Goal: Information Seeking & Learning: Learn about a topic

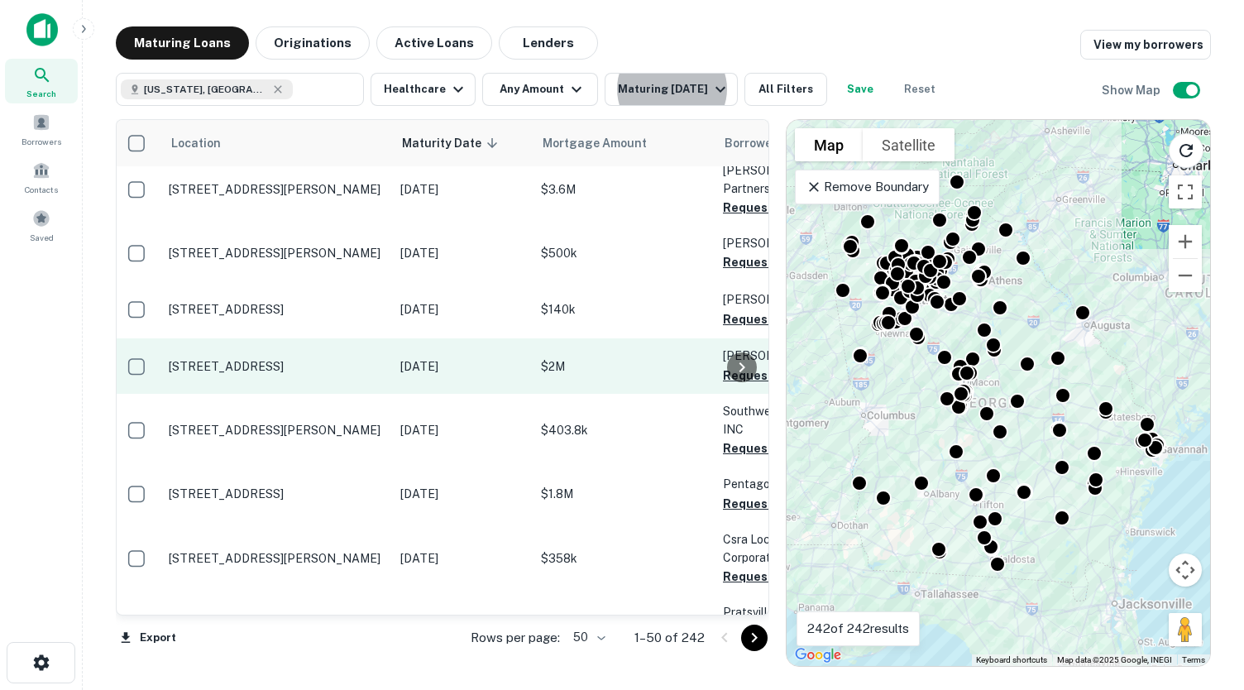
scroll to position [811, 4]
drag, startPoint x: 240, startPoint y: 330, endPoint x: 177, endPoint y: 311, distance: 65.7
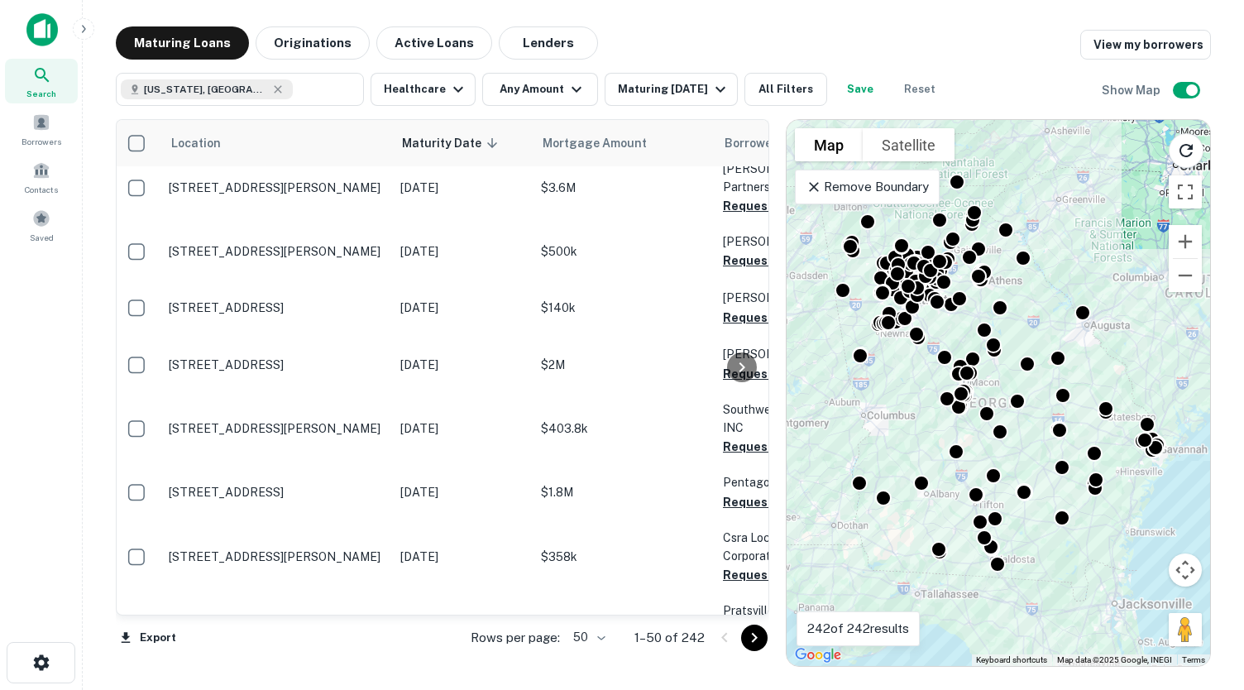
drag, startPoint x: 177, startPoint y: 311, endPoint x: 50, endPoint y: 294, distance: 127.7
click at [50, 294] on div "Search Borrowers Contacts Saved" at bounding box center [41, 319] width 82 height 639
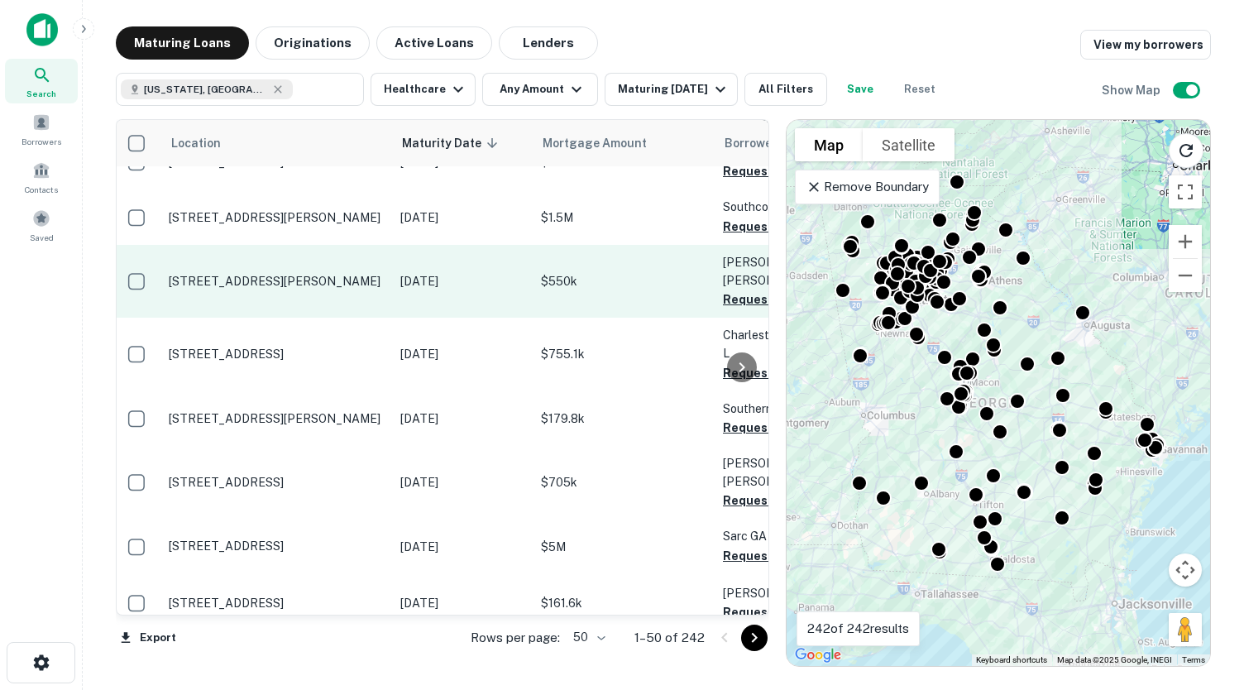
scroll to position [2514, 4]
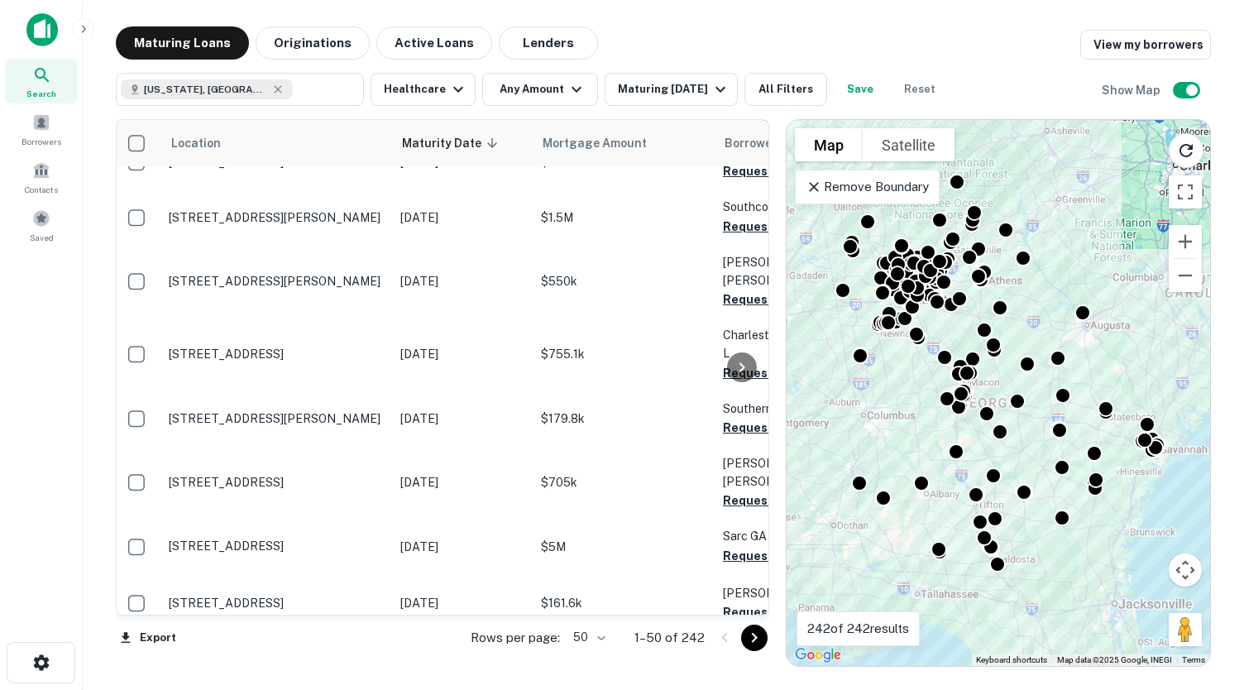
click at [595, 633] on body "Search Borrowers Contacts Saved Maturing Loans Originations Active Loans Lender…" at bounding box center [622, 345] width 1244 height 690
click at [599, 653] on li "100" at bounding box center [591, 655] width 48 height 30
click at [587, 653] on div "Location Maturity Date sorted descending Mortgage Amount Borrower Name Lender P…" at bounding box center [442, 393] width 653 height 548
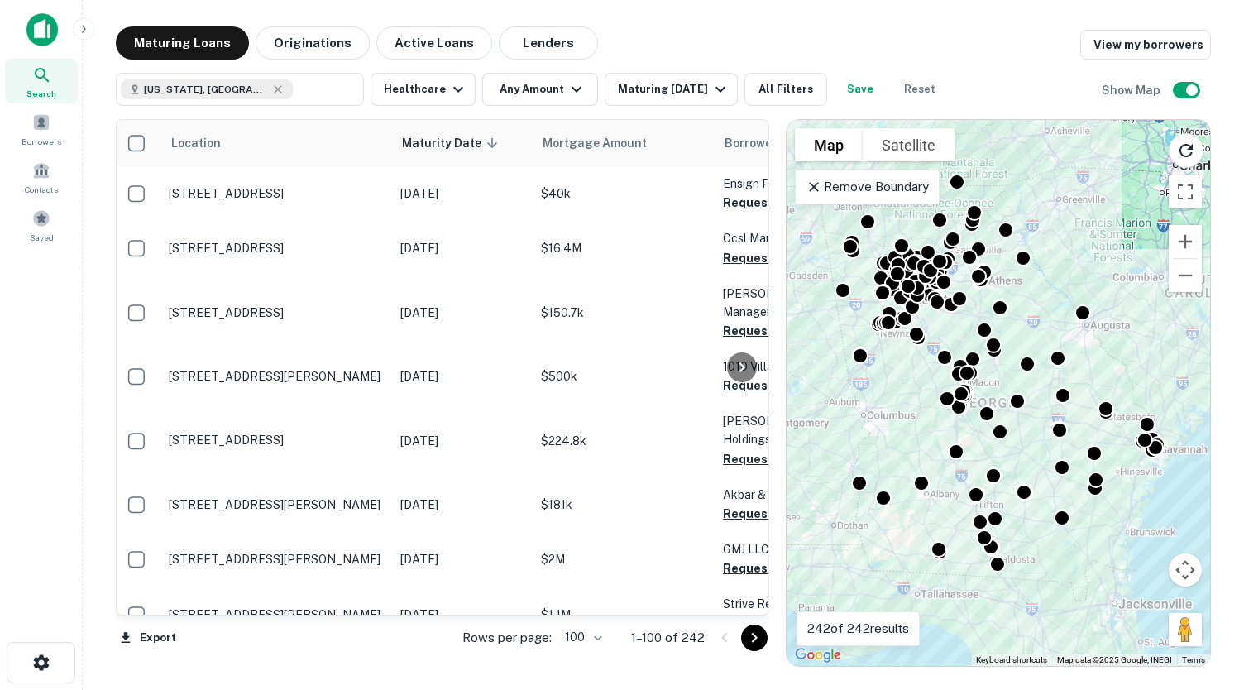
scroll to position [3267, 4]
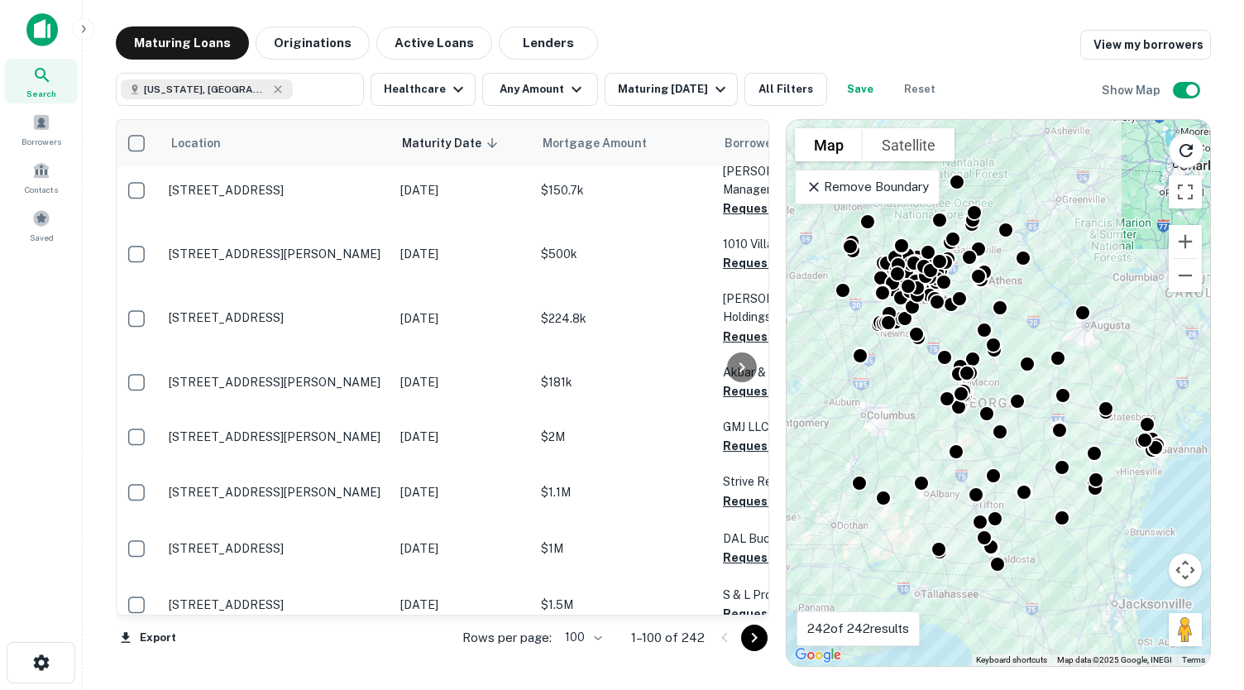
click at [271, 541] on p "[STREET_ADDRESS]" at bounding box center [276, 548] width 215 height 15
click at [754, 629] on icon "Go to next page" at bounding box center [754, 638] width 20 height 20
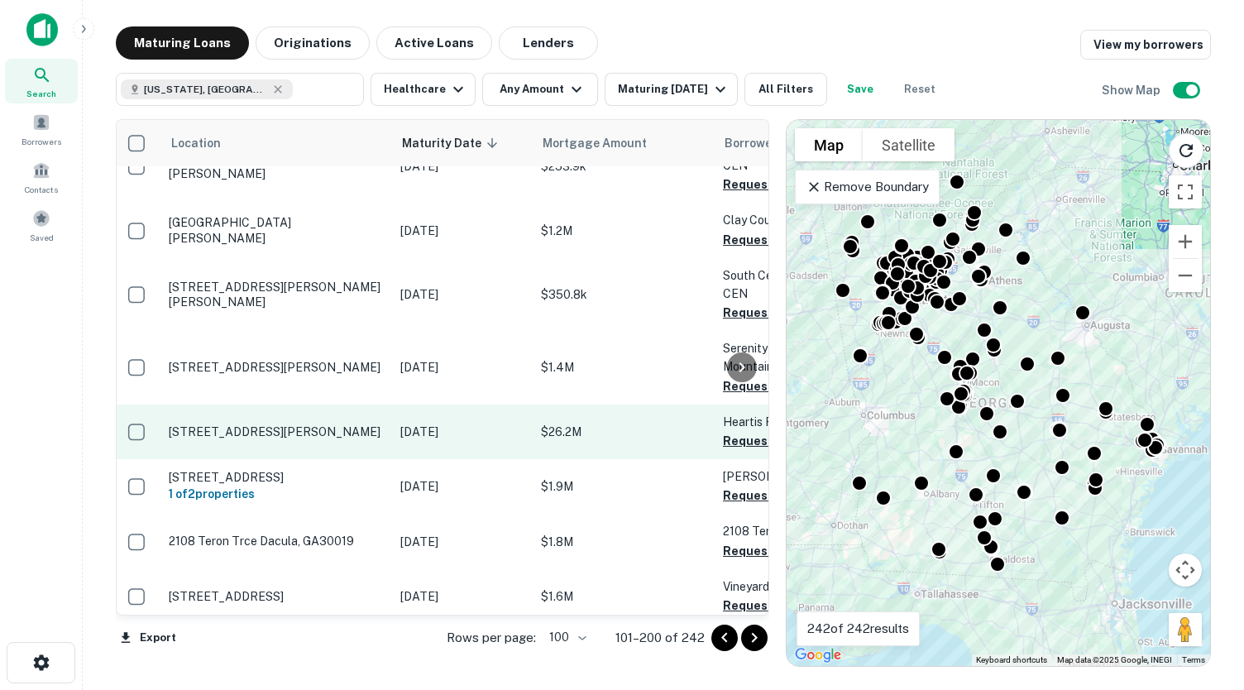
scroll to position [331, 4]
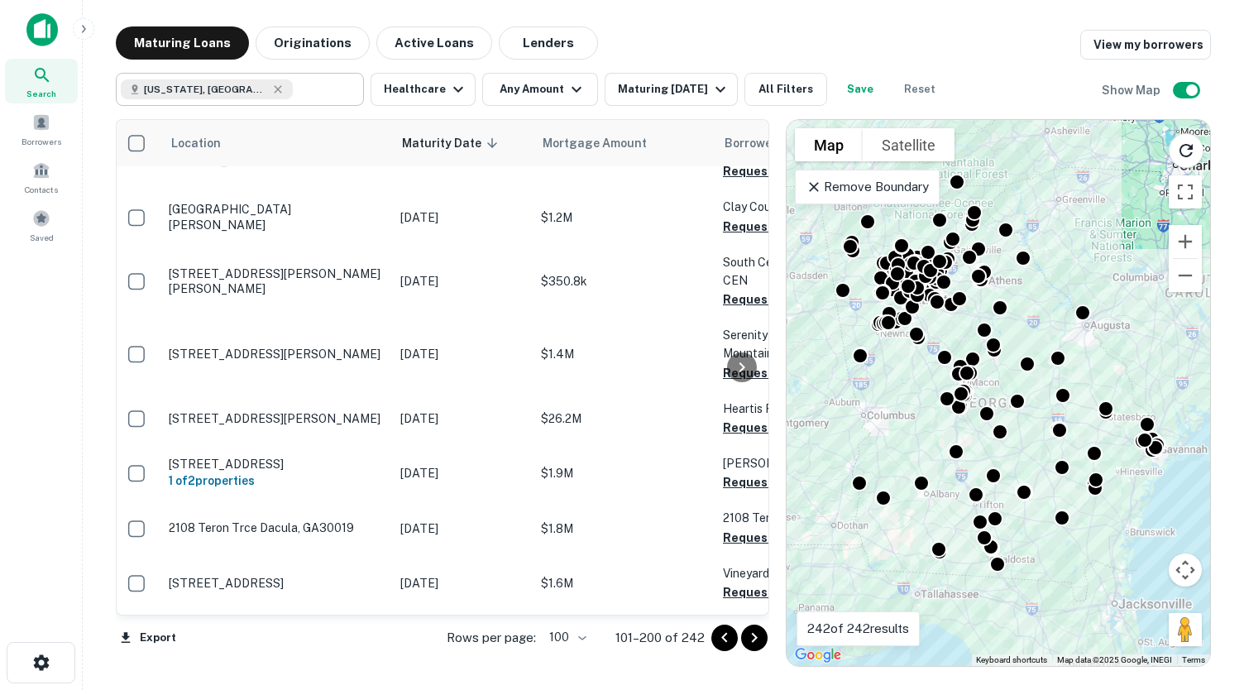
click at [271, 87] on icon at bounding box center [277, 89] width 13 height 13
click at [293, 88] on input "text" at bounding box center [325, 89] width 64 height 23
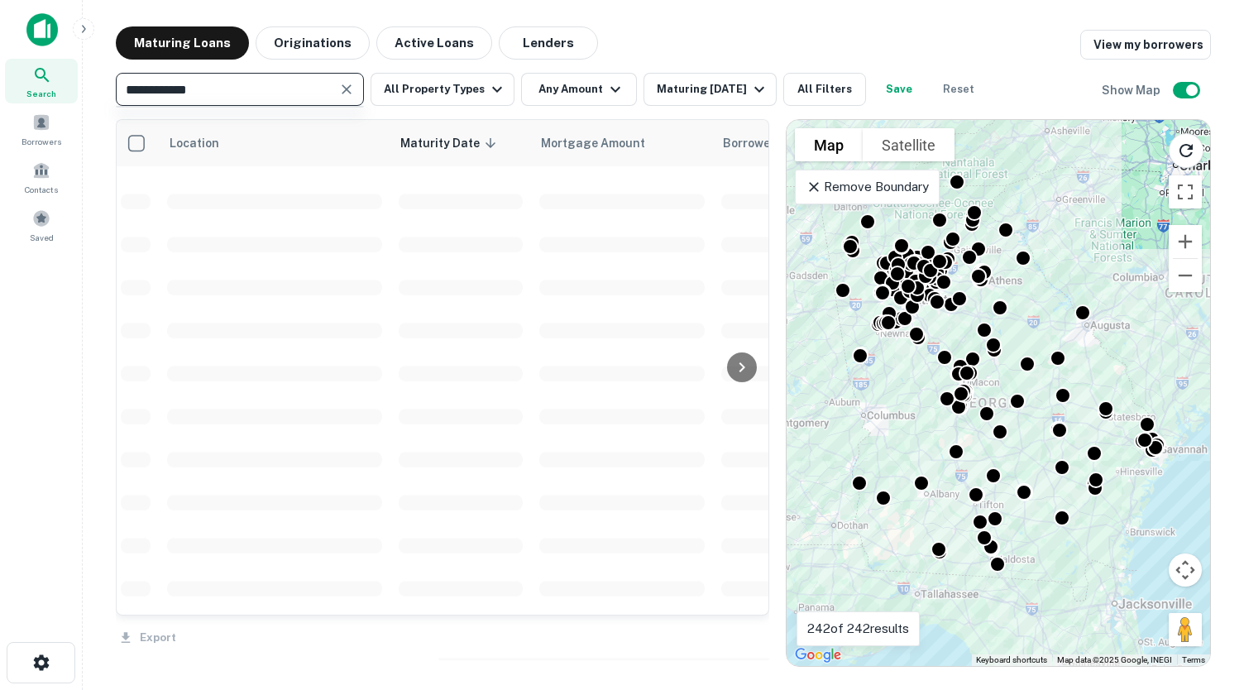
type input "**********"
click at [351, 90] on icon "Clear" at bounding box center [346, 89] width 17 height 17
click at [185, 90] on input "**********" at bounding box center [226, 89] width 211 height 23
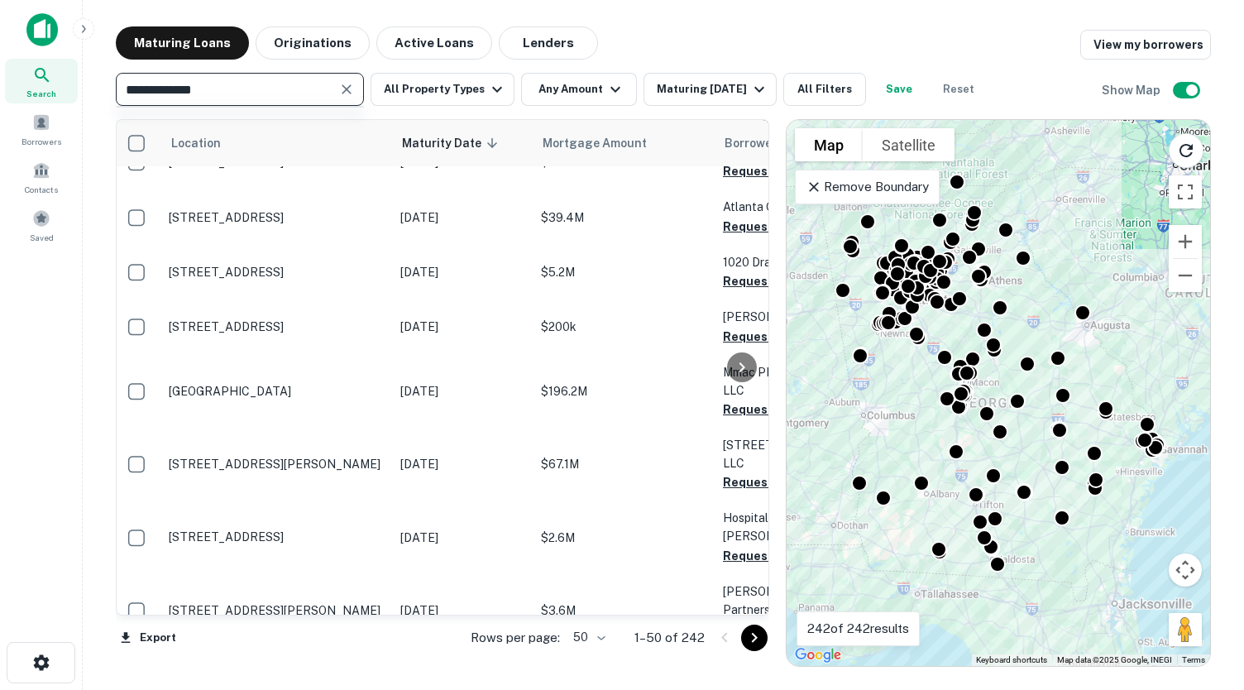
type input "**********"
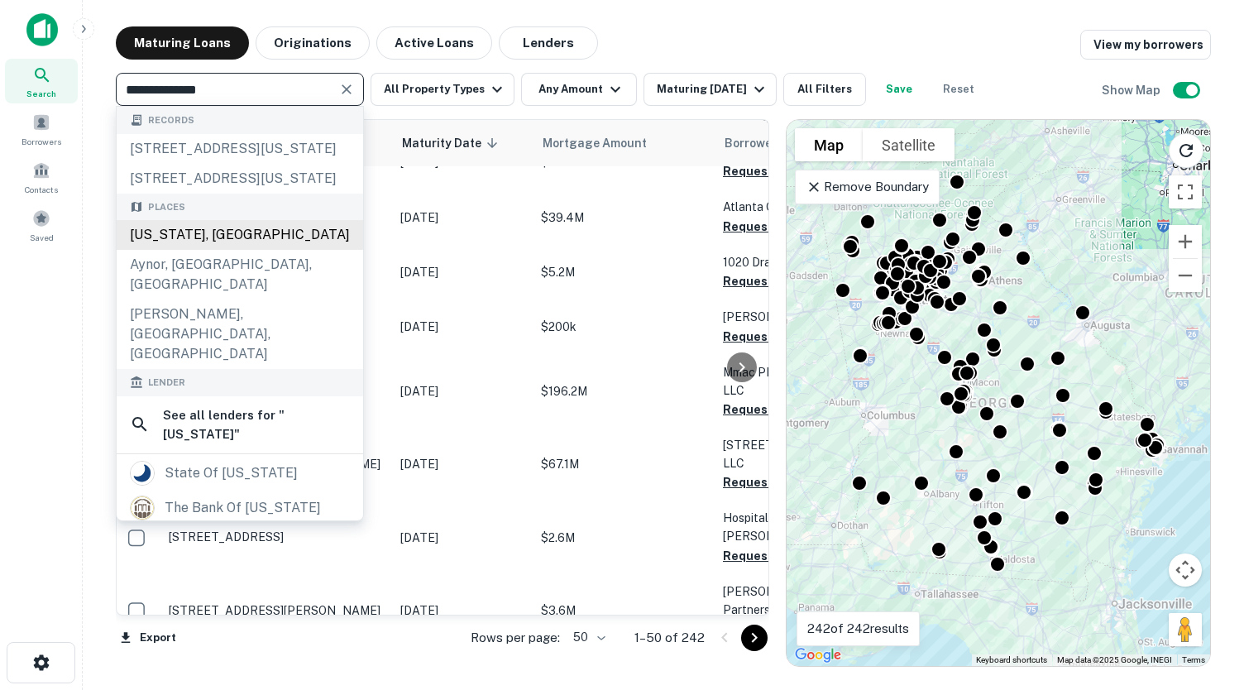
click at [237, 250] on div "[US_STATE], [GEOGRAPHIC_DATA]" at bounding box center [240, 235] width 246 height 30
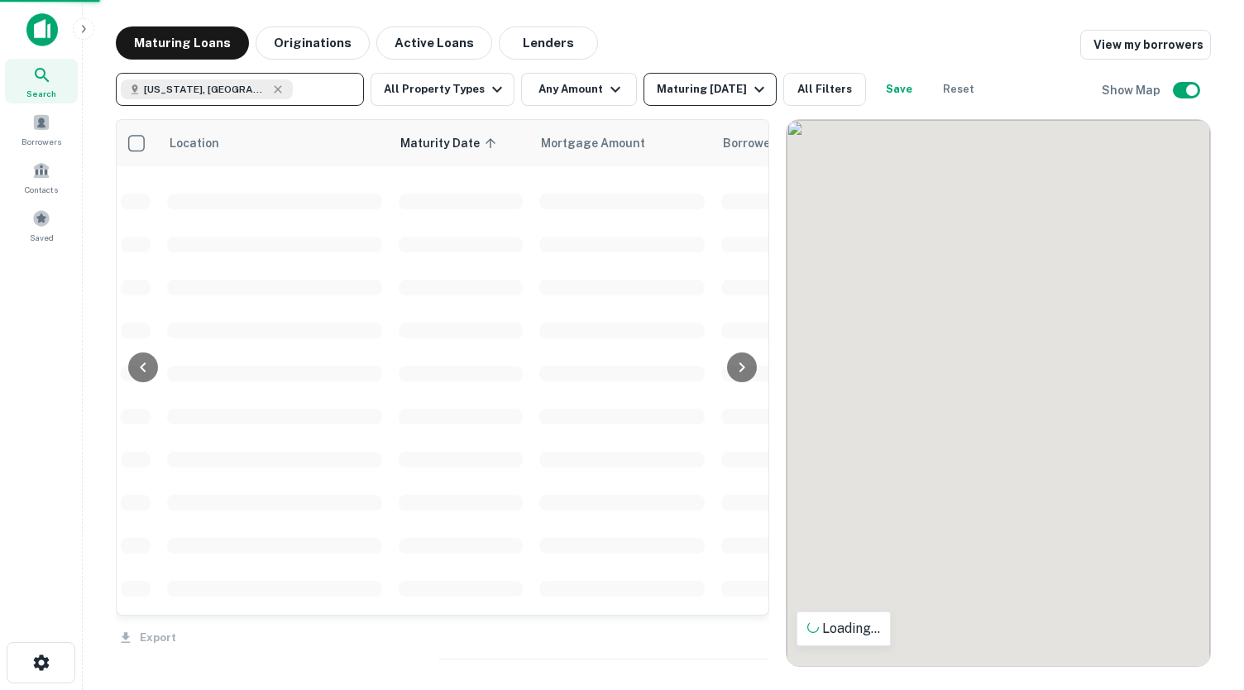
click at [700, 90] on div "Maturing [DATE]" at bounding box center [713, 89] width 112 height 20
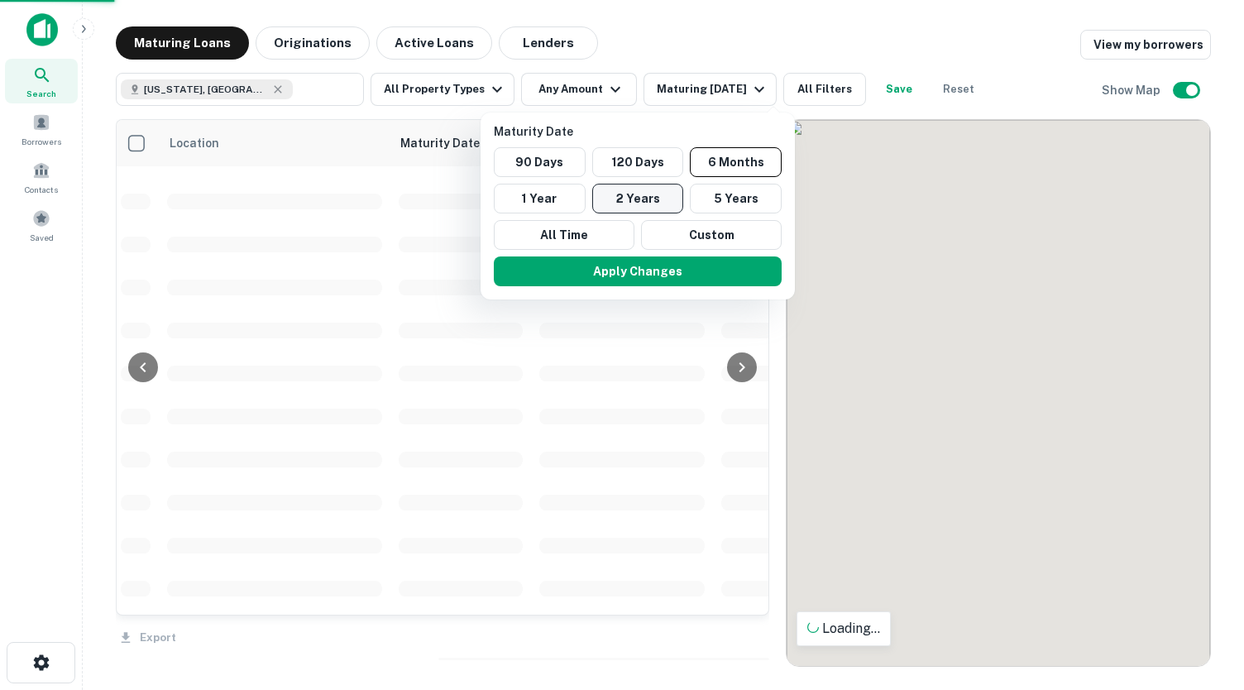
click at [660, 193] on button "2 Years" at bounding box center [638, 199] width 92 height 30
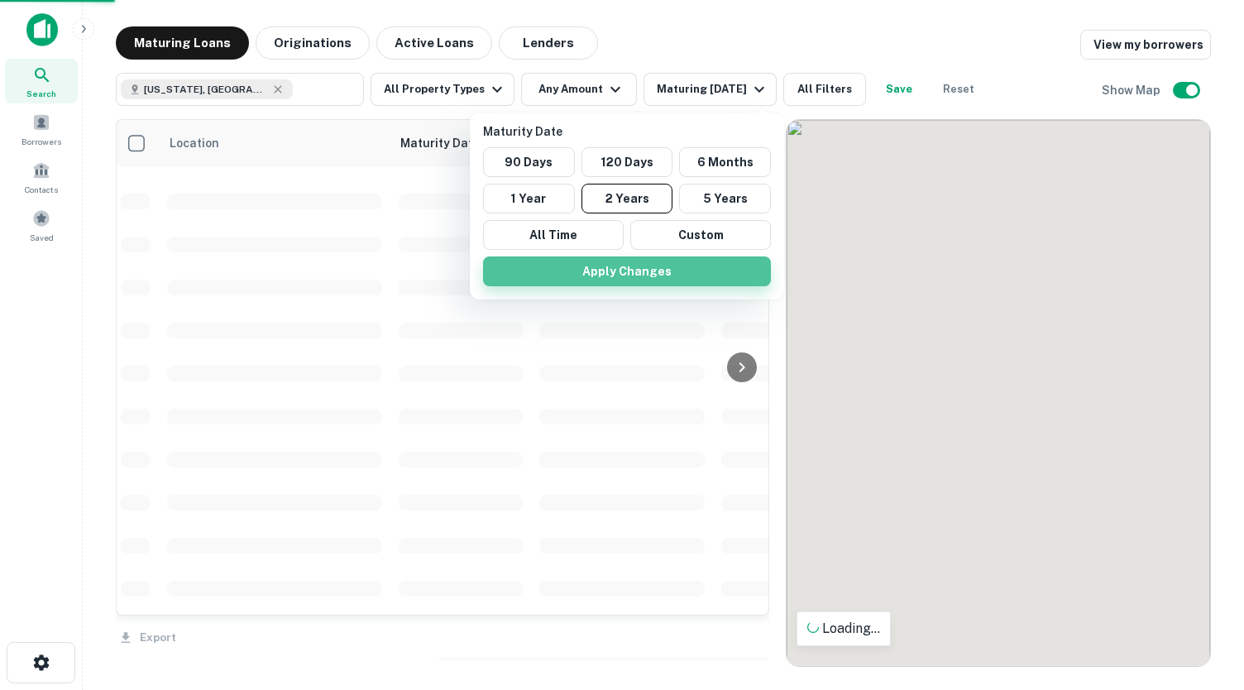
click at [640, 276] on button "Apply Changes" at bounding box center [627, 271] width 288 height 30
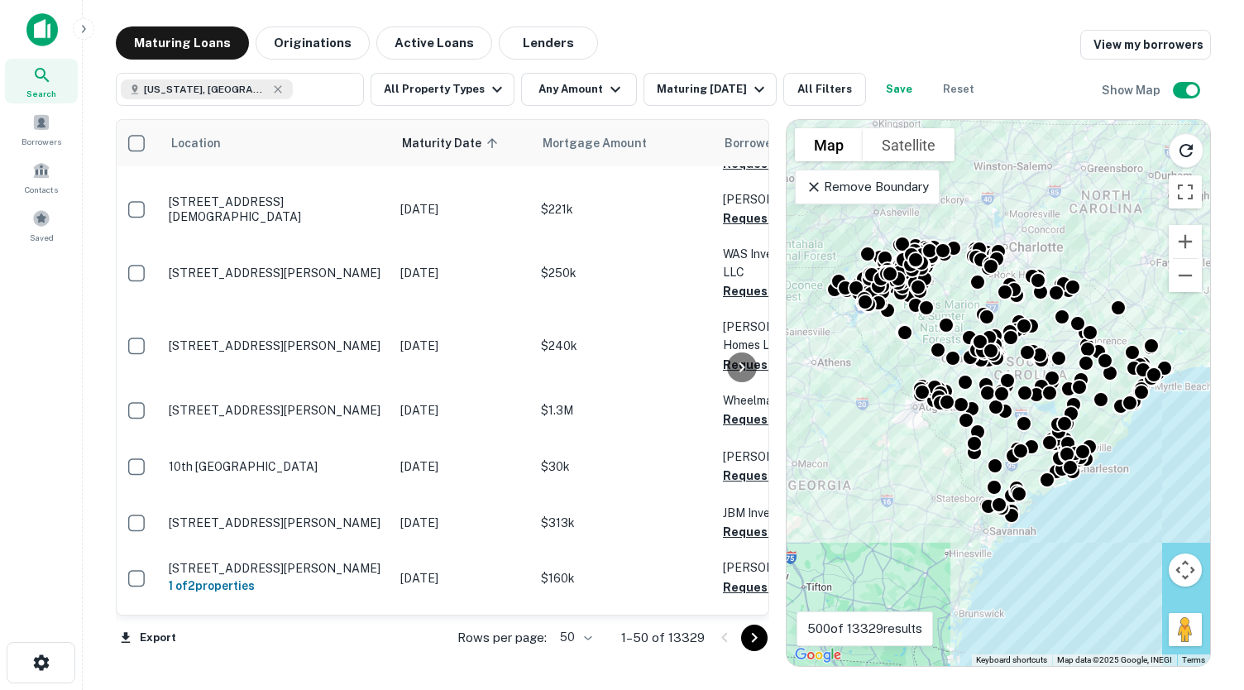
scroll to position [269, 4]
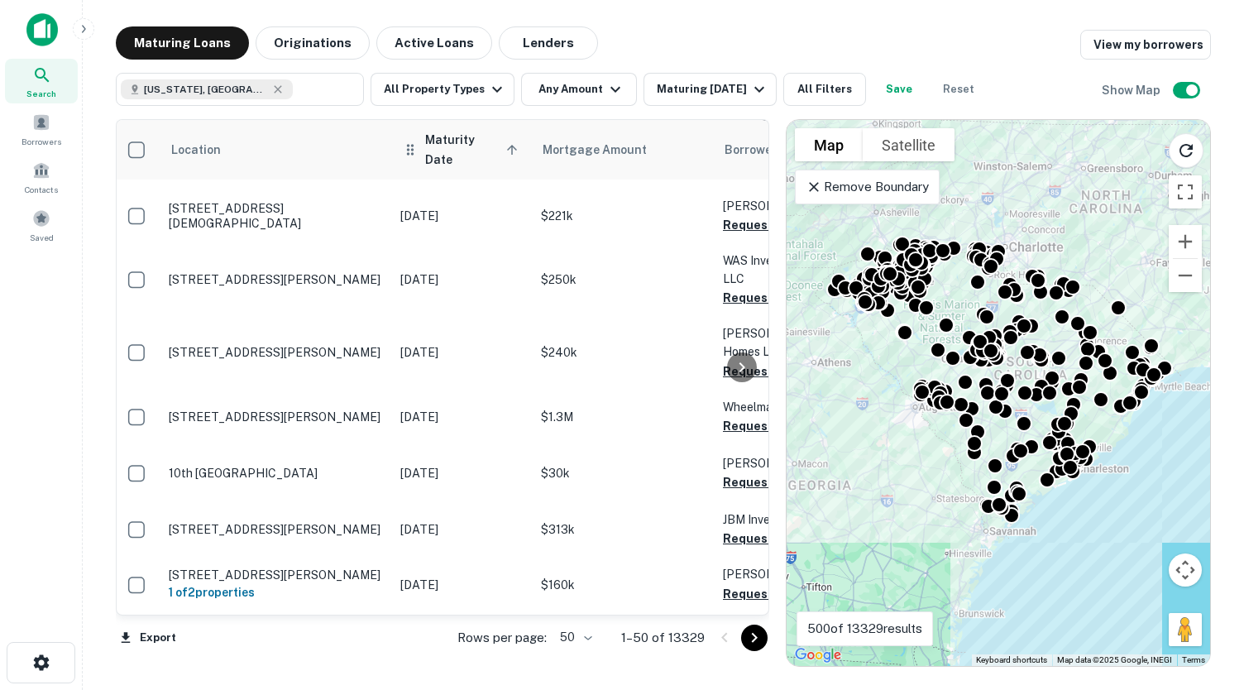
click at [468, 146] on span "Maturity Date sorted ascending" at bounding box center [474, 150] width 98 height 40
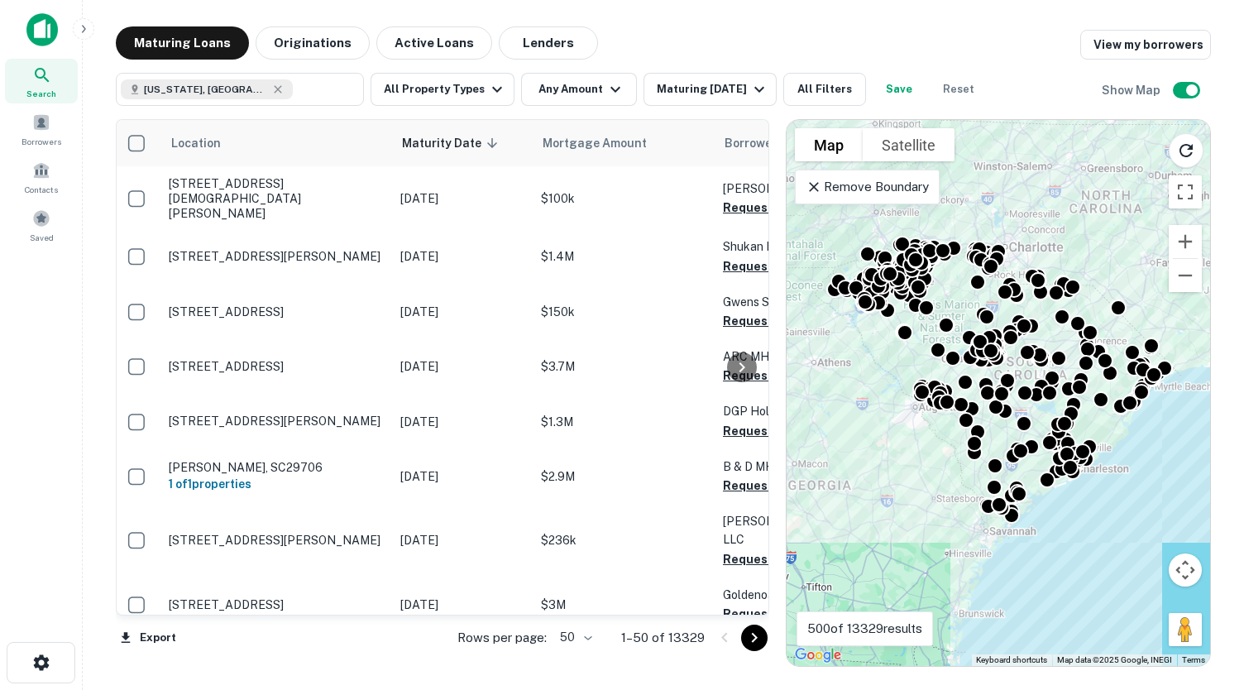
scroll to position [2358, 4]
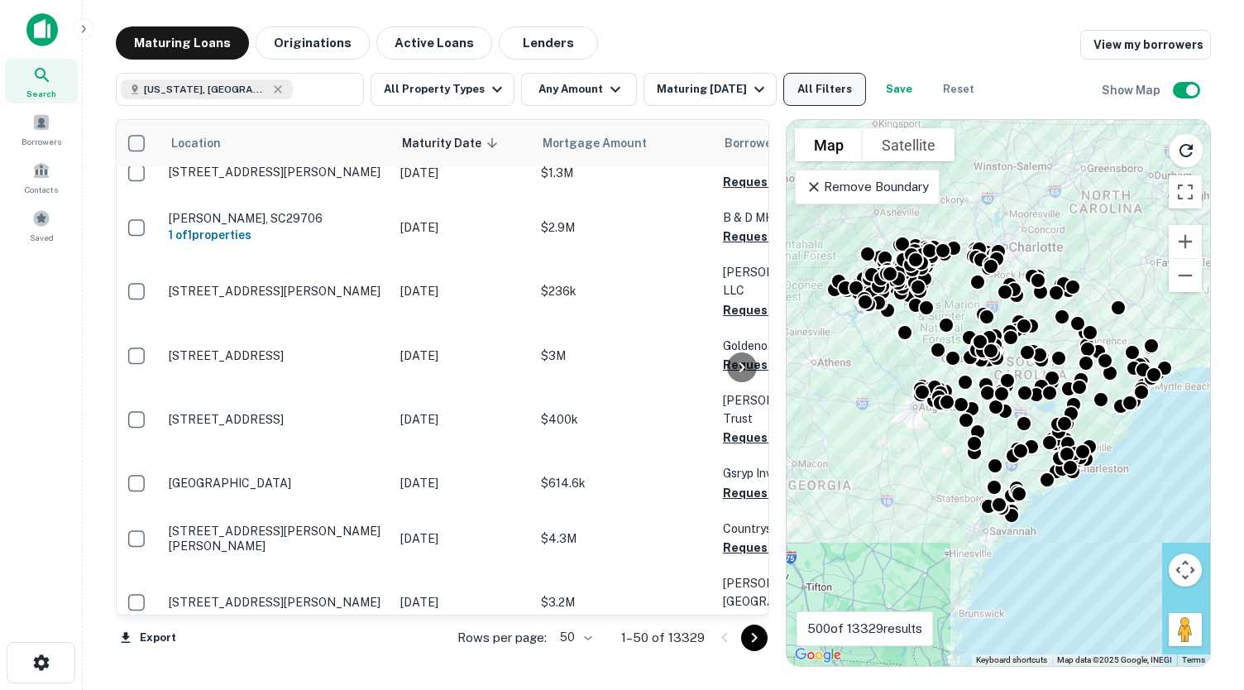
click at [828, 84] on button "All Filters" at bounding box center [824, 89] width 83 height 33
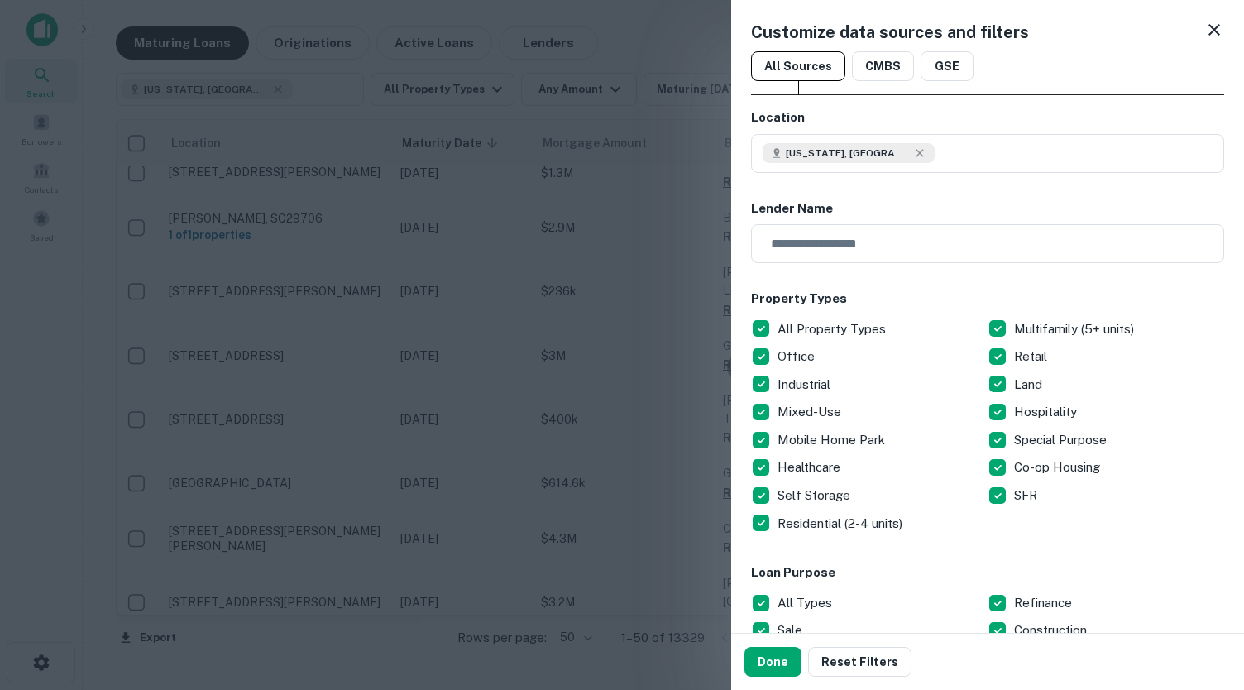
click at [847, 325] on p "All Property Types" at bounding box center [833, 329] width 112 height 20
click at [816, 466] on p "Healthcare" at bounding box center [810, 467] width 66 height 20
click at [774, 661] on button "Done" at bounding box center [772, 662] width 57 height 30
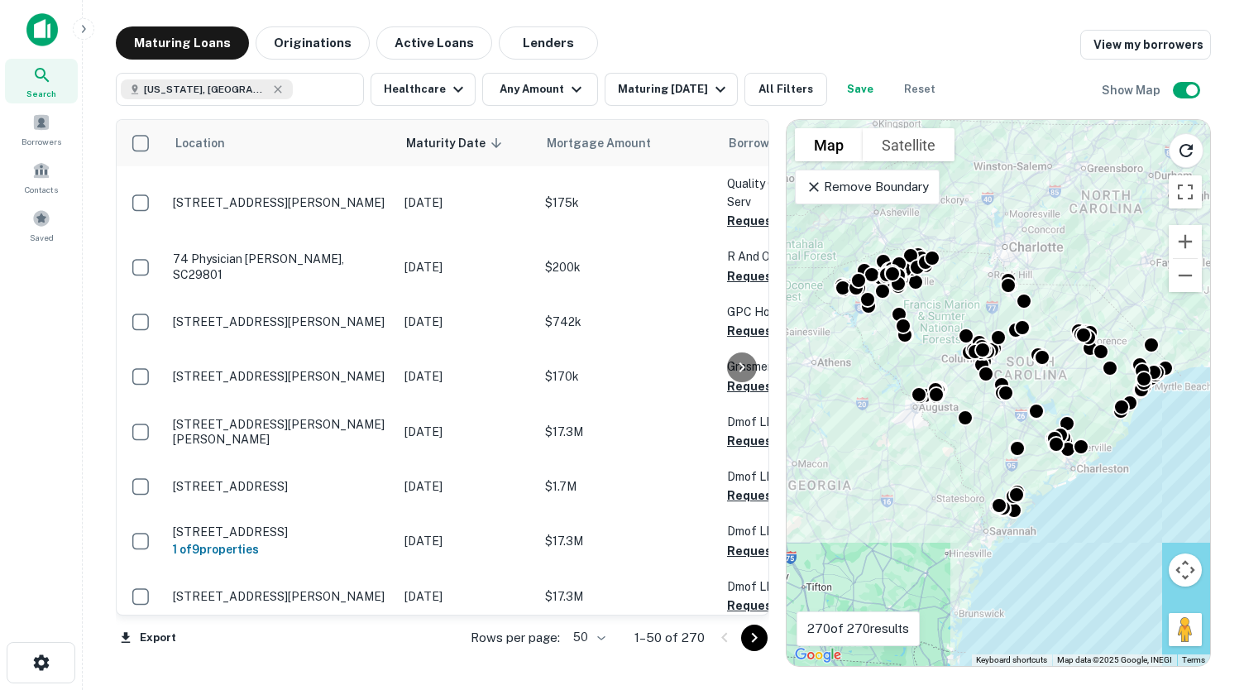
click at [592, 636] on body "Search Borrowers Contacts Saved Maturing Loans Originations Active Loans Lender…" at bounding box center [622, 345] width 1244 height 690
click at [605, 640] on li "50" at bounding box center [590, 636] width 36 height 17
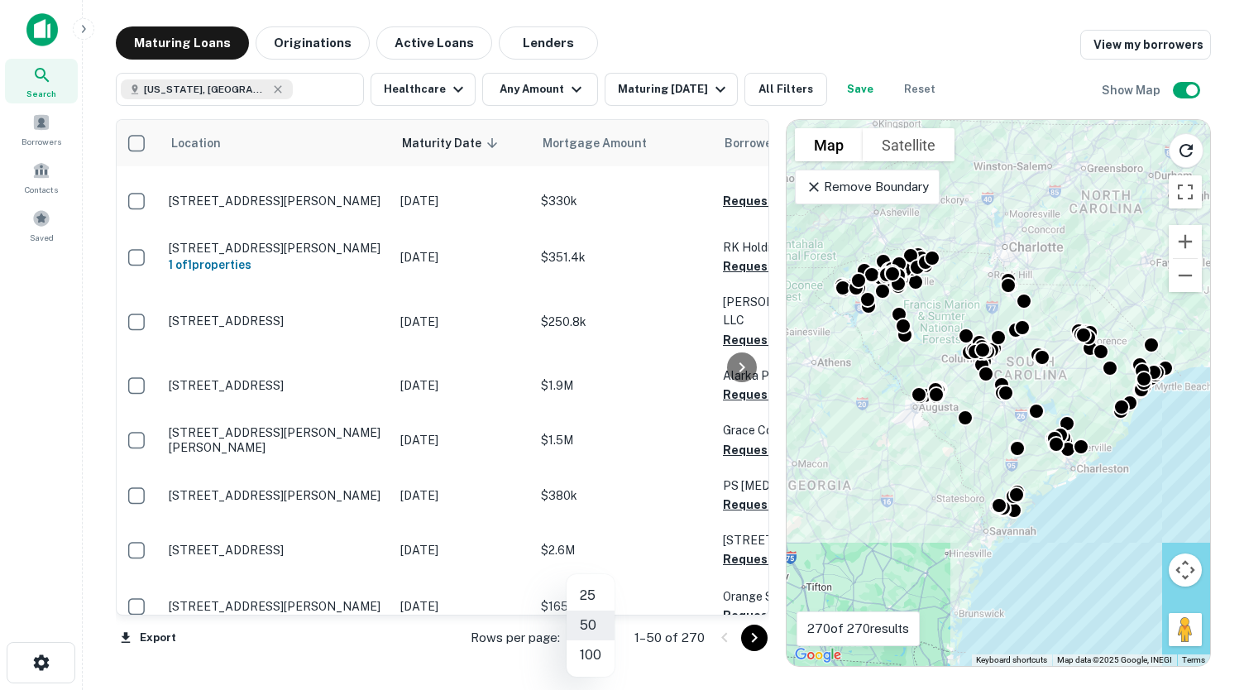
click at [604, 636] on body "Search Borrowers Contacts Saved Maturing Loans Originations Active Loans Lender…" at bounding box center [622, 345] width 1244 height 690
click at [591, 653] on li "100" at bounding box center [591, 655] width 48 height 30
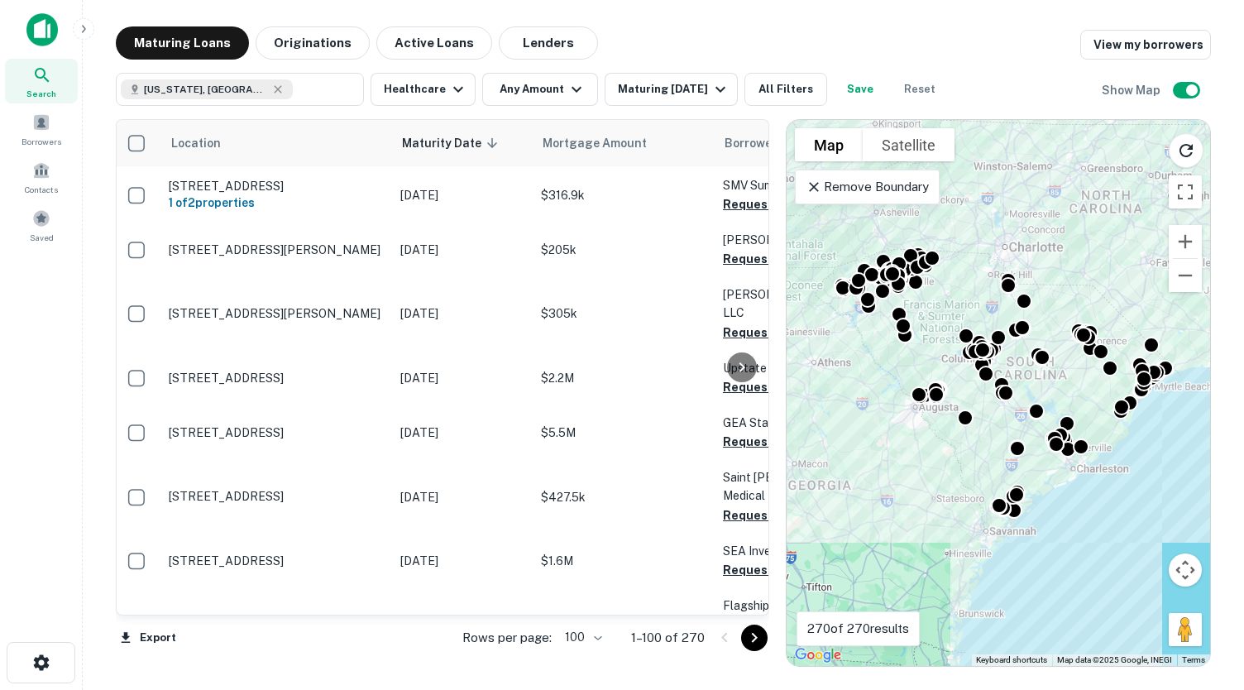
scroll to position [5346, 4]
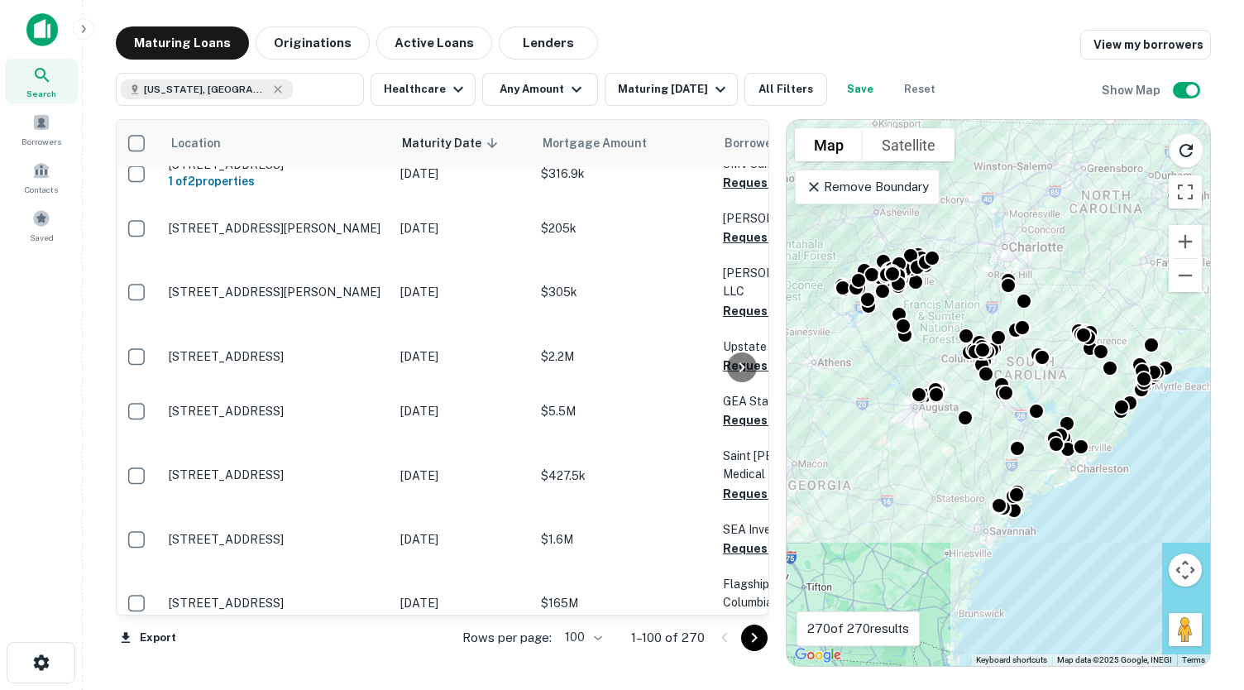
click at [752, 638] on icon "Go to next page" at bounding box center [754, 638] width 20 height 20
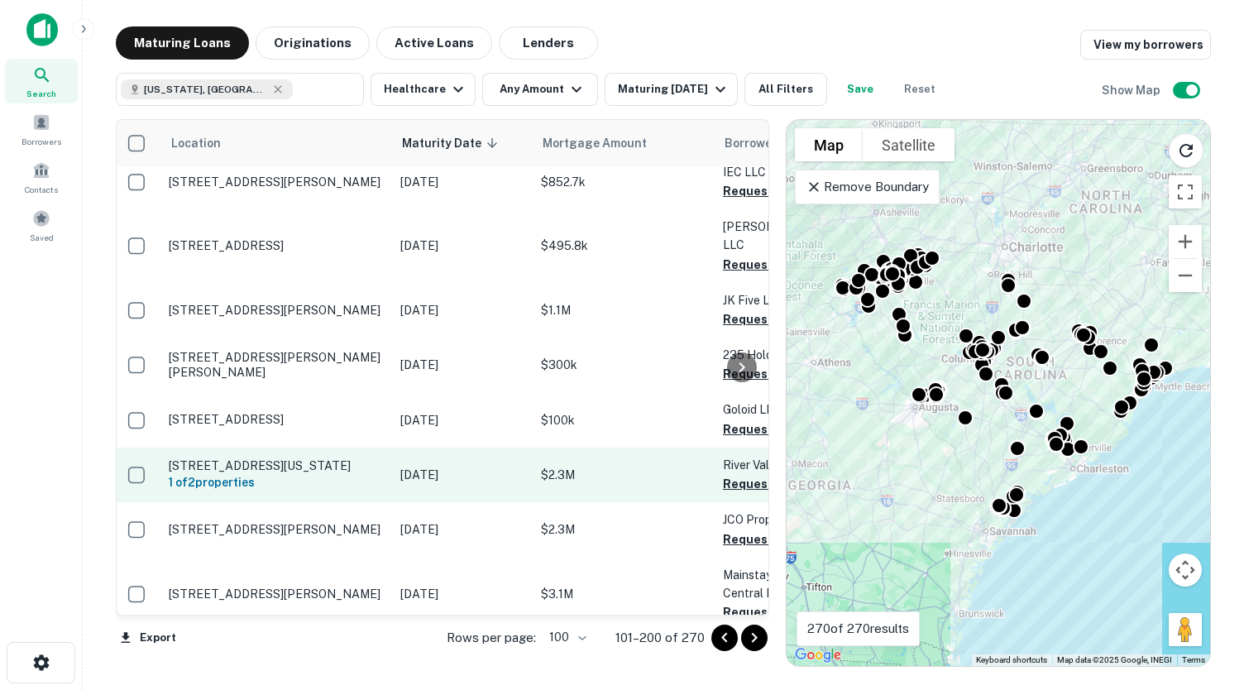
scroll to position [5493, 4]
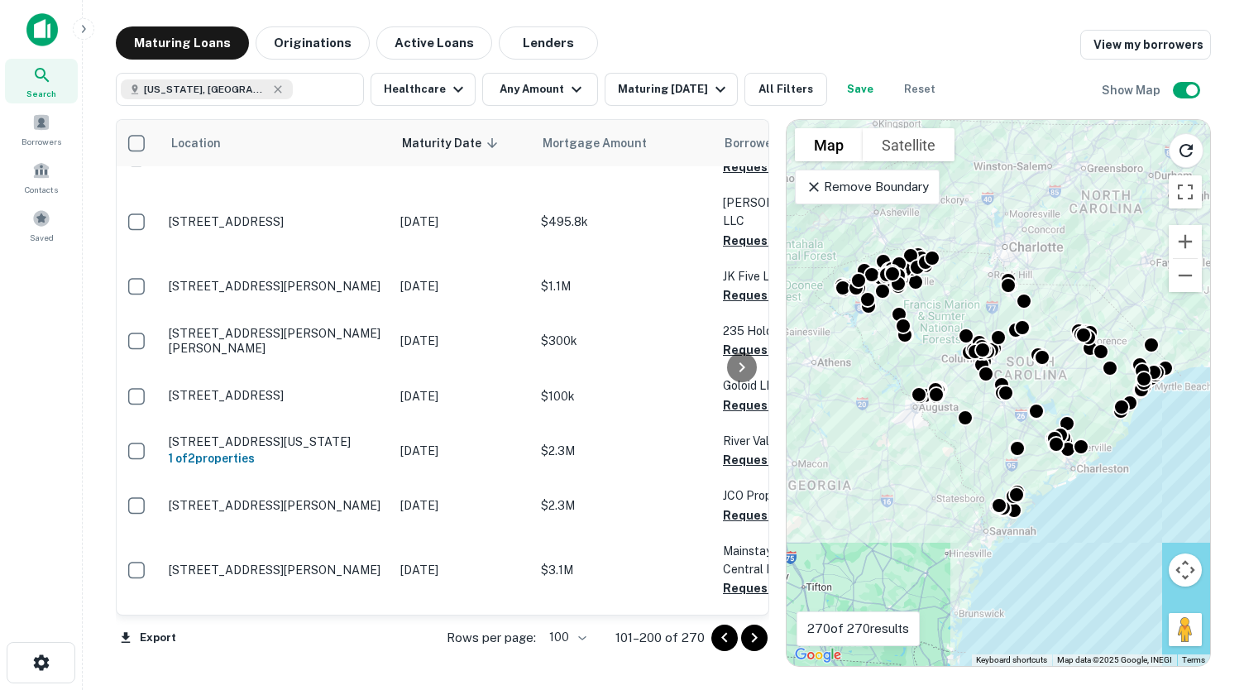
click at [744, 631] on icon "Go to next page" at bounding box center [754, 638] width 20 height 20
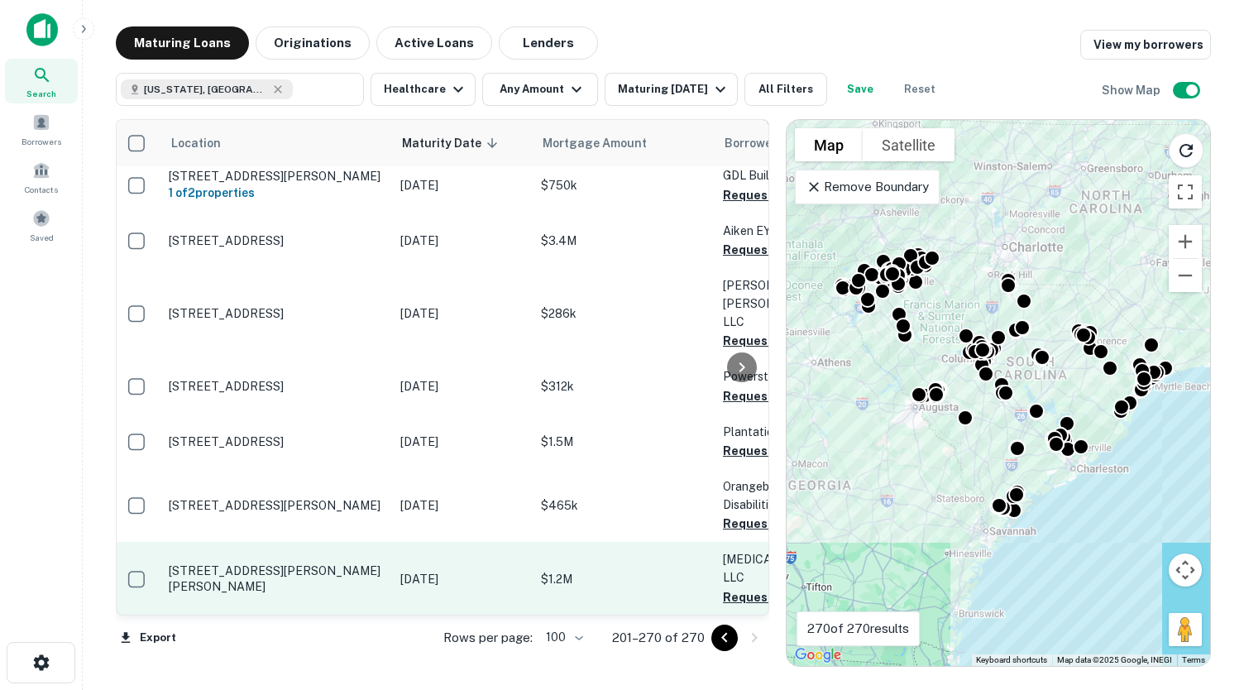
scroll to position [744, 4]
